Goal: Transaction & Acquisition: Download file/media

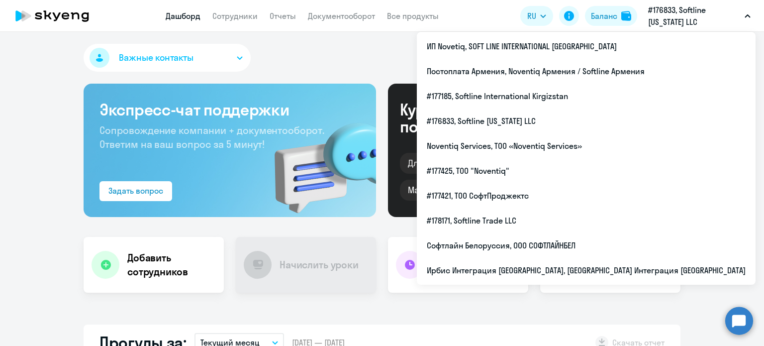
select select "30"
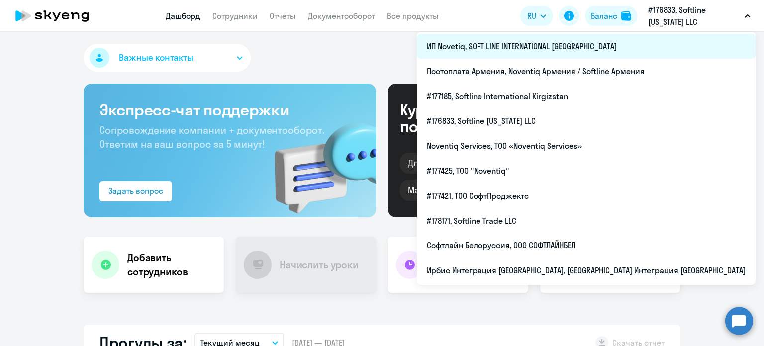
click at [707, 48] on li "ИП Novetiq, SOFT LINE INTERNATIONAL [GEOGRAPHIC_DATA]" at bounding box center [586, 46] width 339 height 25
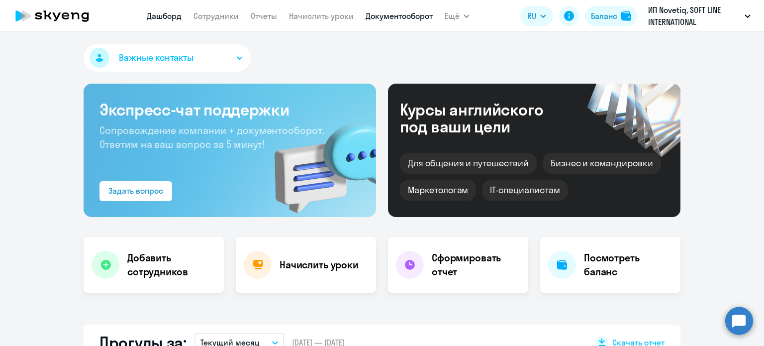
click at [404, 20] on link "Документооборот" at bounding box center [399, 16] width 67 height 10
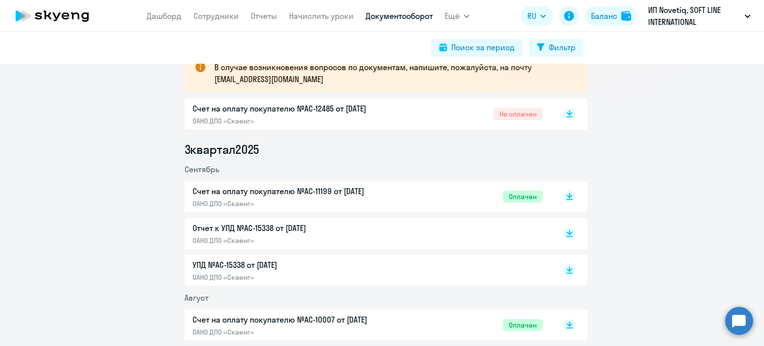
scroll to position [199, 0]
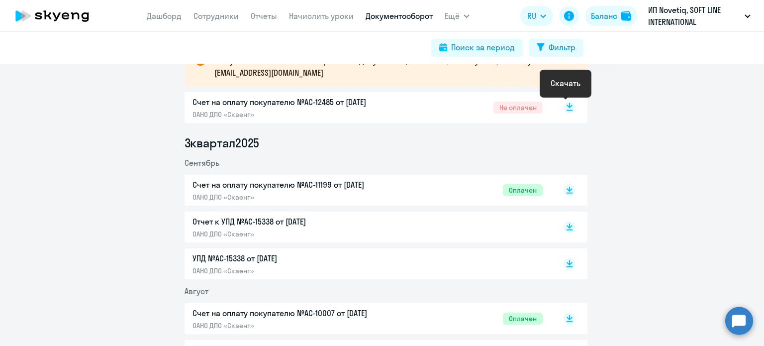
click at [569, 111] on rect at bounding box center [570, 108] width 12 height 12
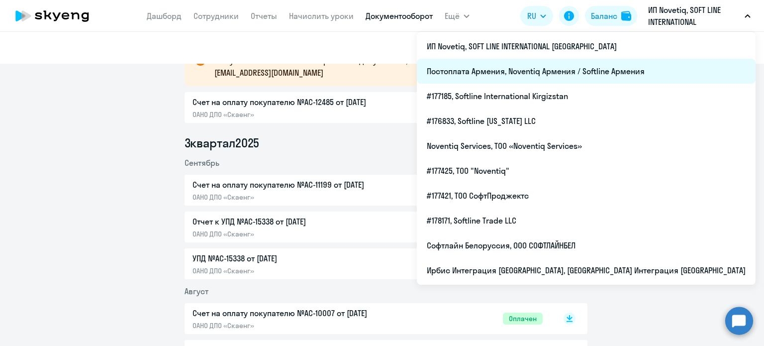
click at [645, 71] on li "Постоплата Армения, Noventiq Армения / Softline Армения" at bounding box center [586, 71] width 339 height 25
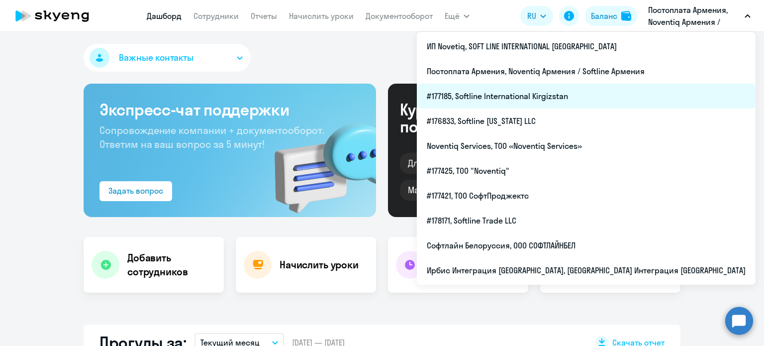
select select "30"
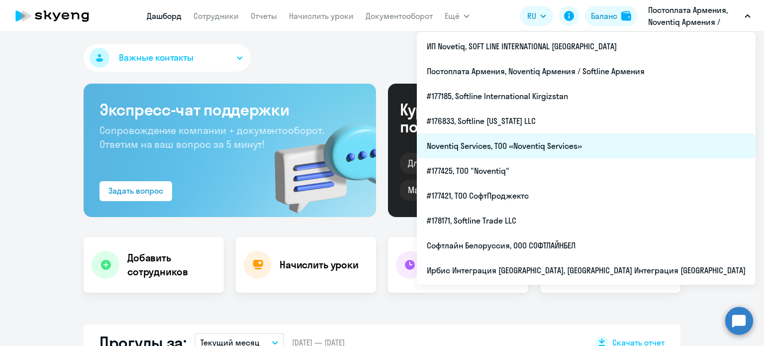
click at [637, 144] on li "Noventiq Services, ТОО «Noventiq Services»" at bounding box center [586, 145] width 339 height 25
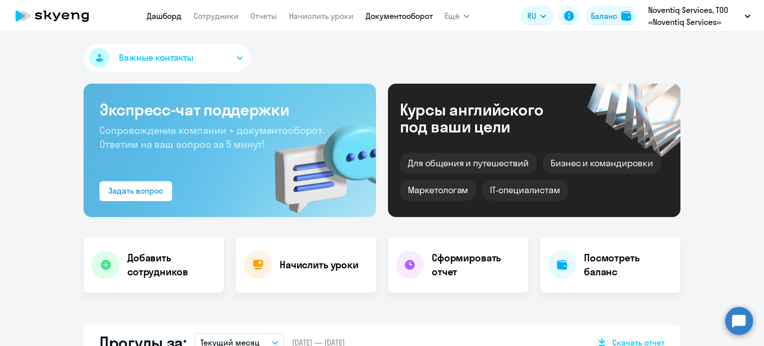
click at [419, 20] on link "Документооборот" at bounding box center [399, 16] width 67 height 10
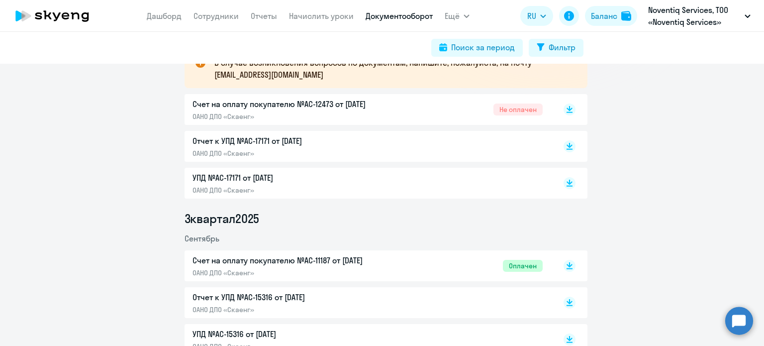
scroll to position [199, 0]
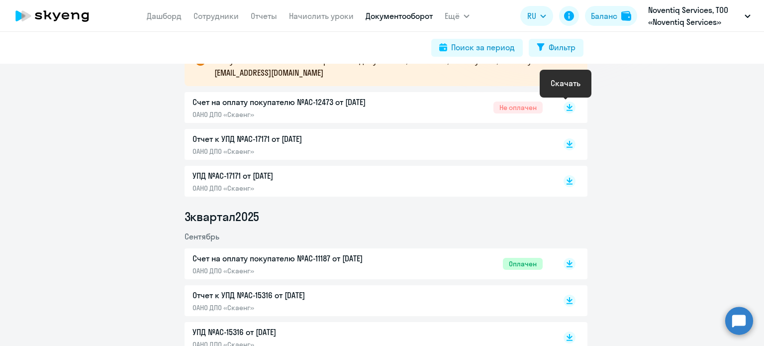
drag, startPoint x: 564, startPoint y: 108, endPoint x: 572, endPoint y: 137, distance: 29.9
click at [564, 109] on rect at bounding box center [570, 108] width 12 height 12
click at [569, 145] on rect at bounding box center [570, 144] width 12 height 12
click at [568, 184] on icon at bounding box center [570, 184] width 6 height 1
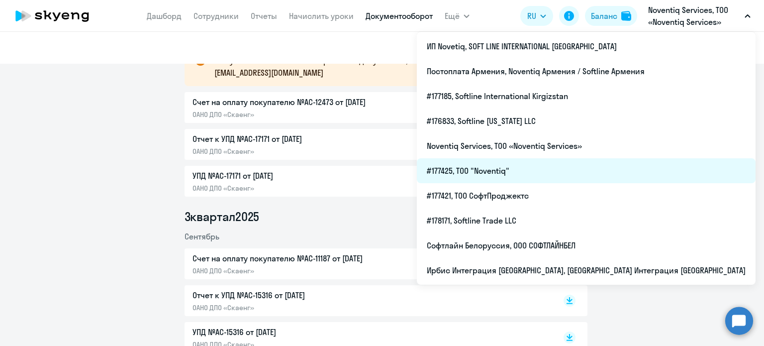
click at [602, 174] on li "#177425, ТОО "Noventiq"" at bounding box center [586, 170] width 339 height 25
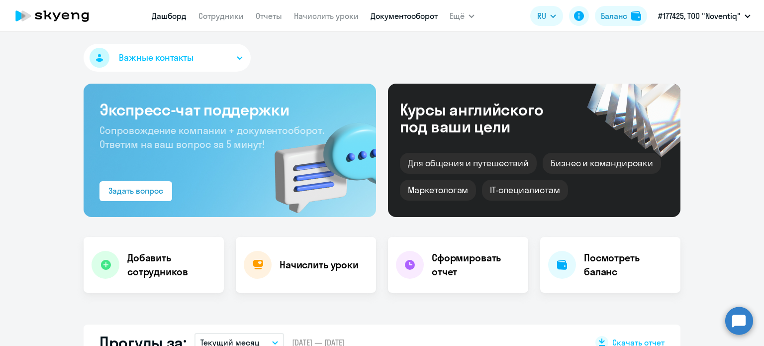
click at [406, 16] on link "Документооборот" at bounding box center [404, 16] width 67 height 10
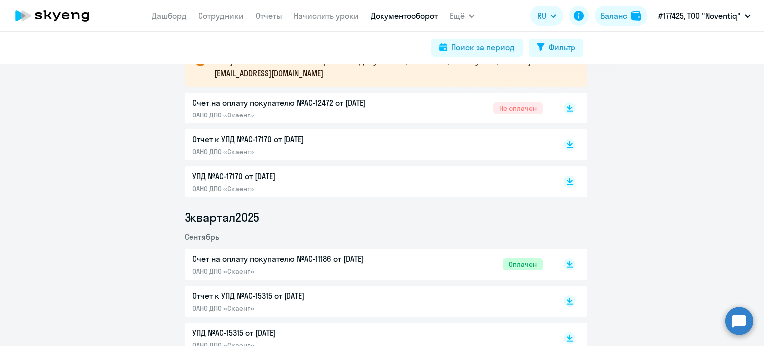
scroll to position [199, 0]
click at [569, 107] on rect at bounding box center [570, 108] width 12 height 12
drag, startPoint x: 567, startPoint y: 145, endPoint x: 568, endPoint y: 165, distance: 19.9
click at [567, 145] on rect at bounding box center [570, 144] width 12 height 12
click at [569, 183] on rect at bounding box center [570, 181] width 12 height 12
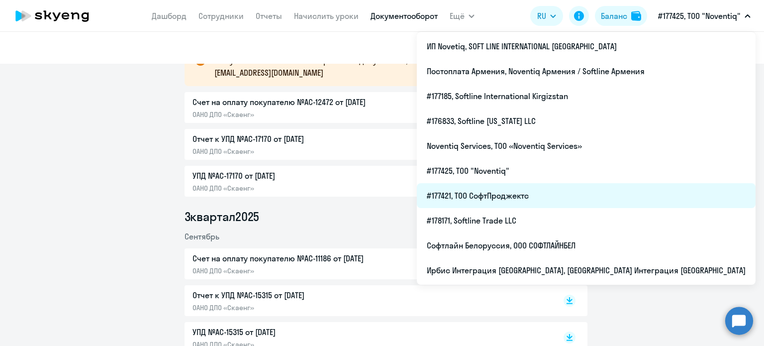
click at [619, 192] on li "#177421, ТОО СофтПроджектс" at bounding box center [586, 195] width 339 height 25
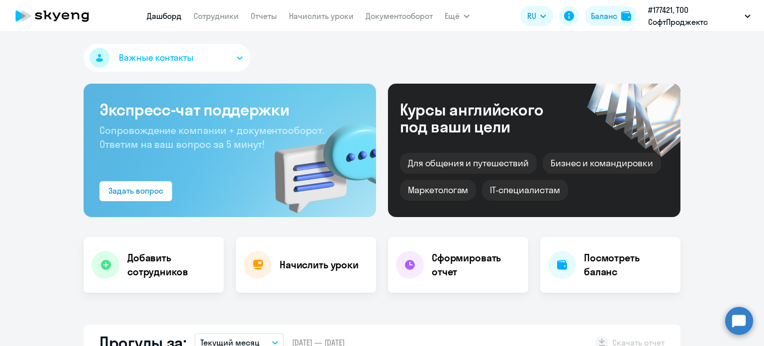
click at [404, 10] on app-menu-item-link "Документооборот" at bounding box center [399, 16] width 67 height 12
click at [404, 17] on link "Документооборот" at bounding box center [399, 16] width 67 height 10
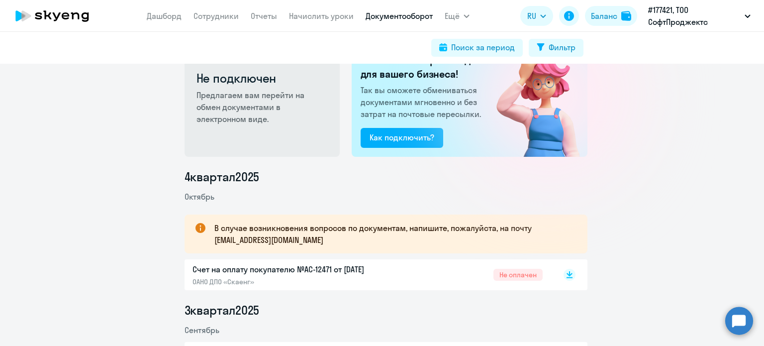
scroll to position [50, 0]
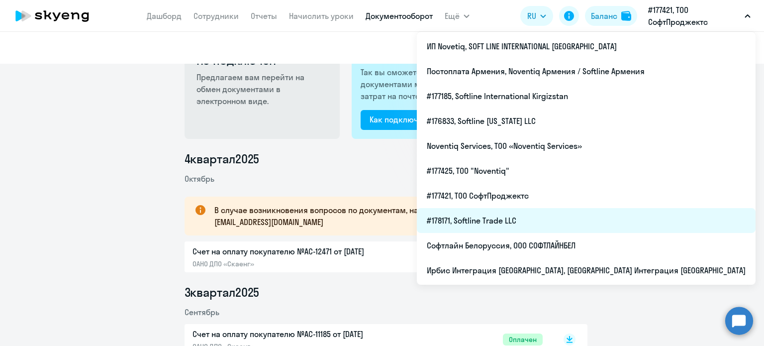
click at [583, 219] on li "#178171, Softline Trade LLC" at bounding box center [586, 220] width 339 height 25
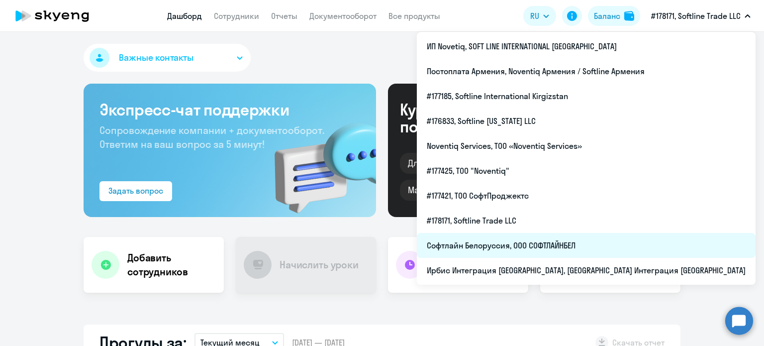
click at [613, 241] on li "Софтлайн Белоруссия, ООО СОФТЛАЙНБЕЛ" at bounding box center [586, 245] width 339 height 25
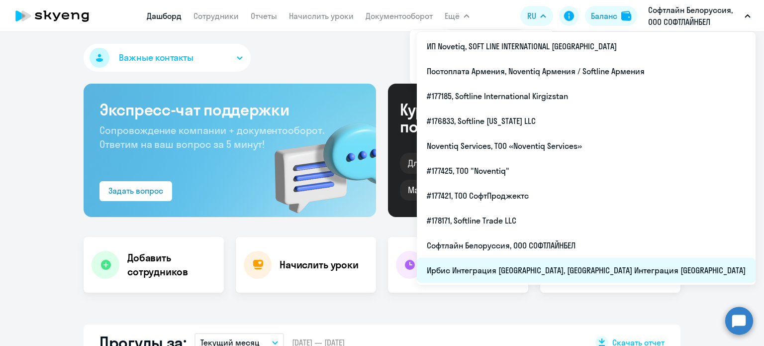
select select "30"
click at [611, 274] on li "Ирбис Интеграция [GEOGRAPHIC_DATA], [GEOGRAPHIC_DATA] Интеграция [GEOGRAPHIC_DA…" at bounding box center [586, 270] width 339 height 25
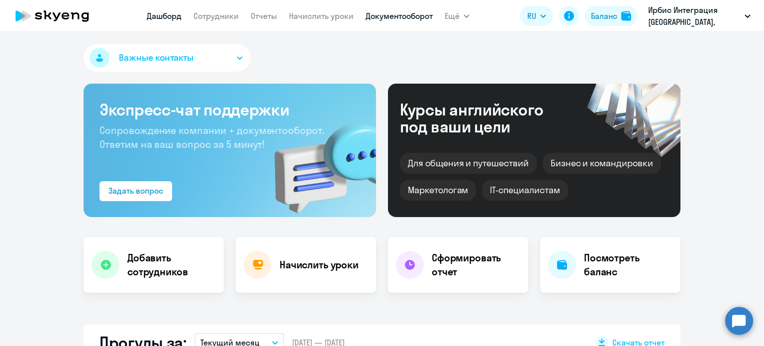
click at [401, 17] on link "Документооборот" at bounding box center [399, 16] width 67 height 10
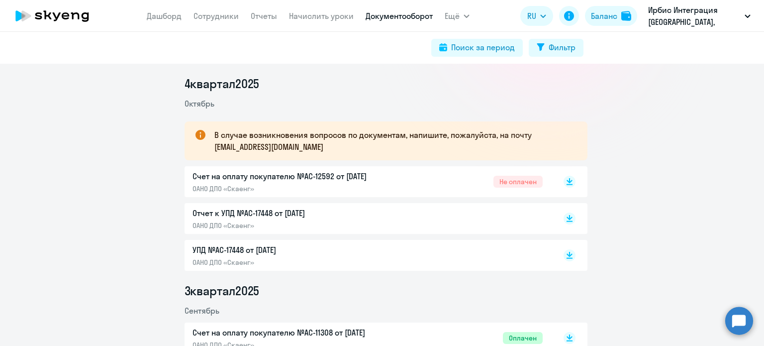
scroll to position [199, 0]
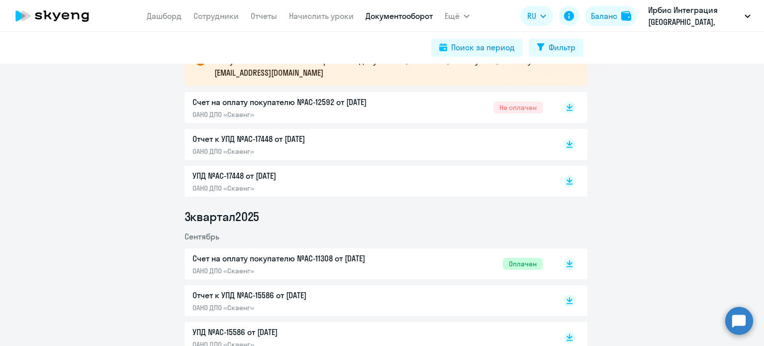
click at [559, 112] on div at bounding box center [559, 107] width 33 height 23
click at [564, 110] on rect at bounding box center [570, 108] width 12 height 12
click at [567, 145] on rect at bounding box center [570, 144] width 12 height 12
click at [564, 181] on rect at bounding box center [570, 181] width 12 height 12
